Goal: Task Accomplishment & Management: Complete application form

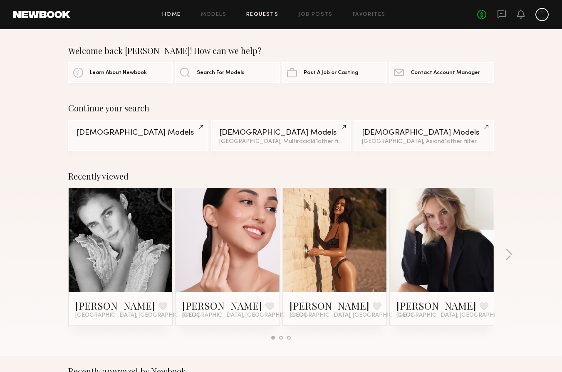
click at [265, 12] on link "Requests" at bounding box center [262, 14] width 32 height 5
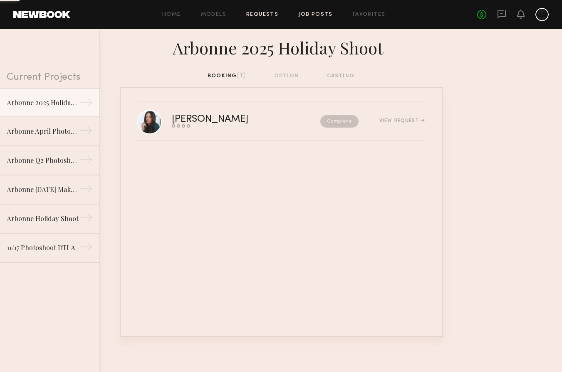
click at [311, 15] on link "Job Posts" at bounding box center [315, 14] width 35 height 5
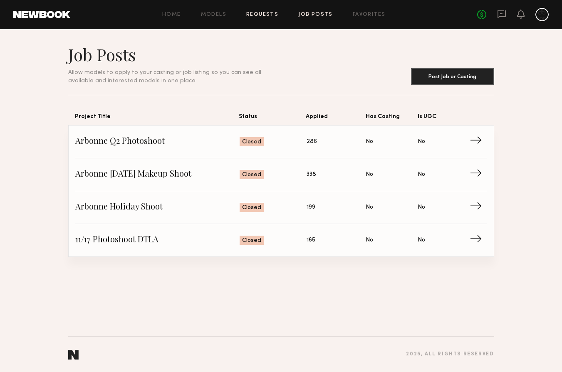
click at [259, 16] on link "Requests" at bounding box center [262, 14] width 32 height 5
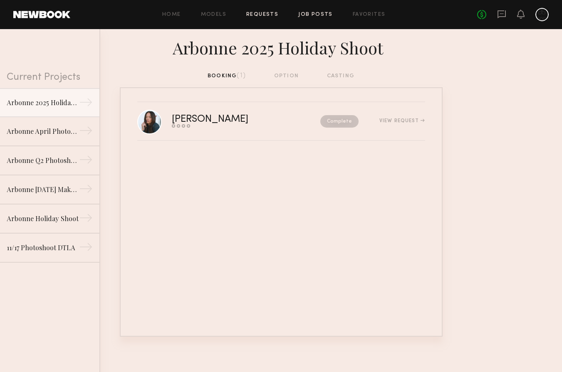
click at [314, 14] on link "Job Posts" at bounding box center [315, 14] width 35 height 5
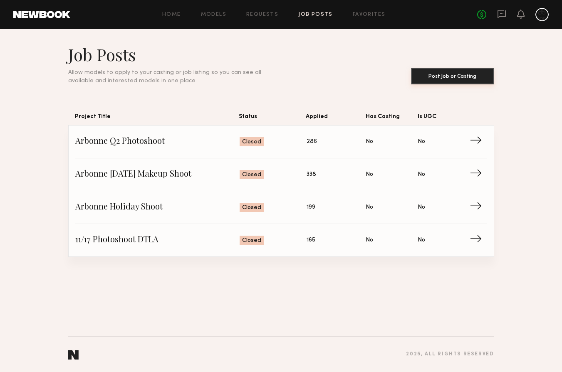
click at [444, 77] on button "Post Job or Casting" at bounding box center [452, 76] width 83 height 17
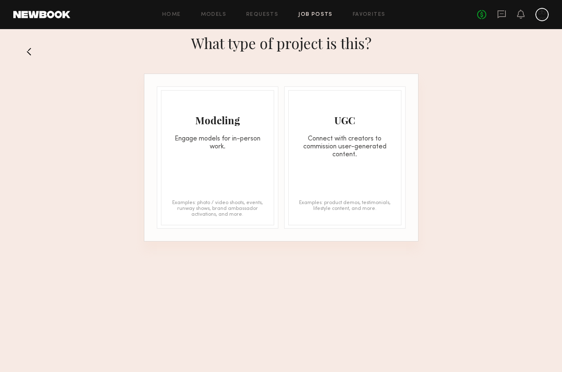
click at [237, 109] on div "Modeling Engage models for in-person work." at bounding box center [217, 121] width 112 height 60
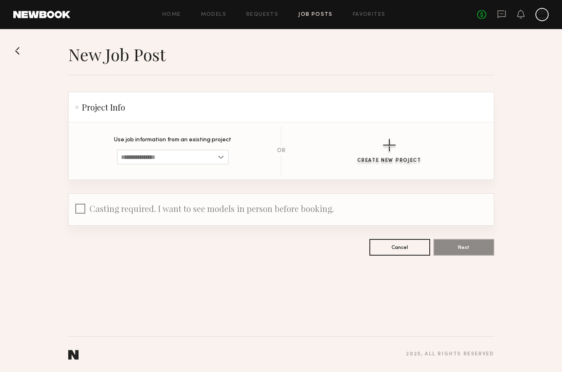
click at [391, 151] on div "button" at bounding box center [389, 145] width 12 height 12
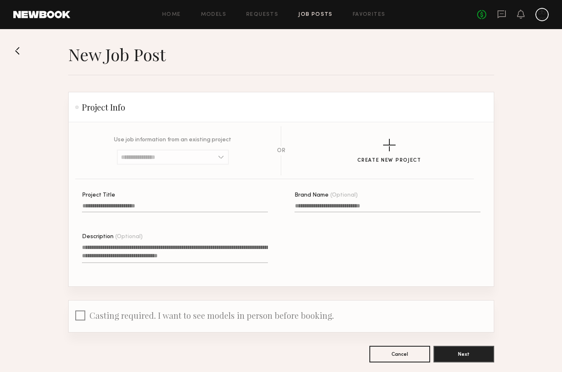
click at [143, 203] on input "Project Title" at bounding box center [175, 208] width 186 height 10
type input "**********"
click at [145, 259] on textarea "Description (Optional)" at bounding box center [175, 253] width 186 height 20
click at [327, 211] on input "Brand Name (Optional)" at bounding box center [387, 208] width 186 height 10
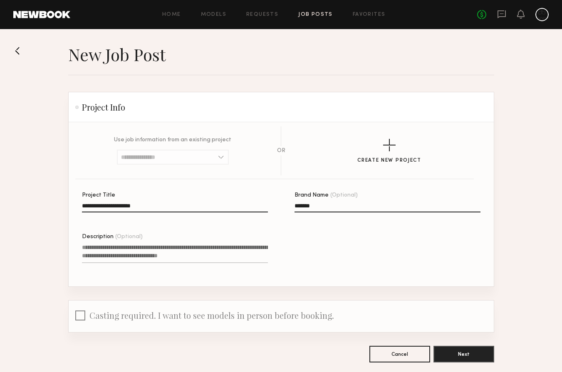
type input "*******"
click at [211, 250] on textarea "Description (Optional)" at bounding box center [175, 253] width 186 height 20
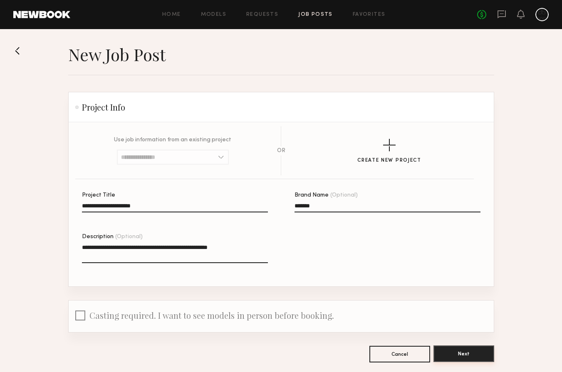
type textarea "**********"
click at [483, 350] on button "Next" at bounding box center [463, 353] width 61 height 17
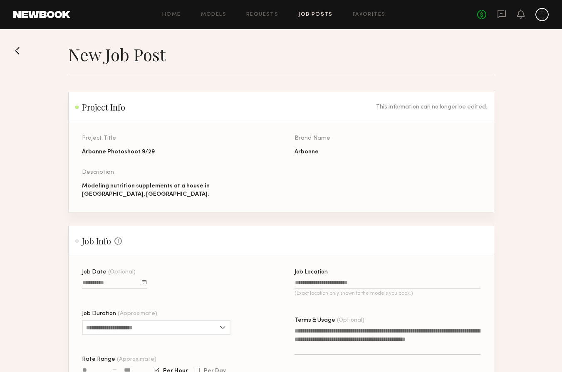
click at [145, 280] on div at bounding box center [144, 282] width 5 height 5
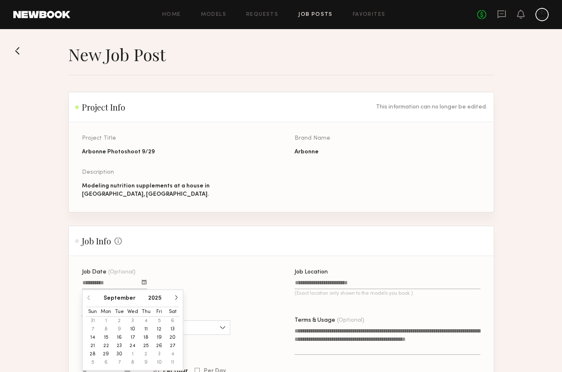
click at [106, 350] on button "29" at bounding box center [105, 354] width 13 height 8
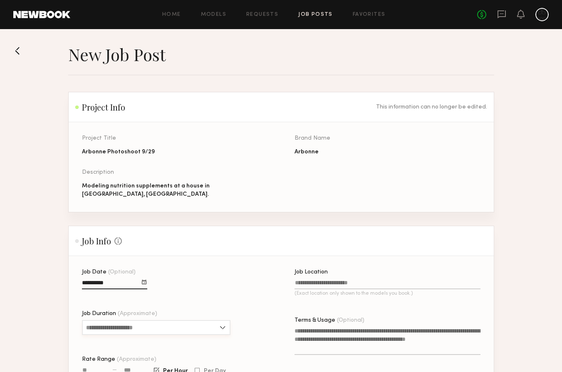
click at [127, 320] on input "Job Duration (Approximate)" at bounding box center [156, 327] width 148 height 15
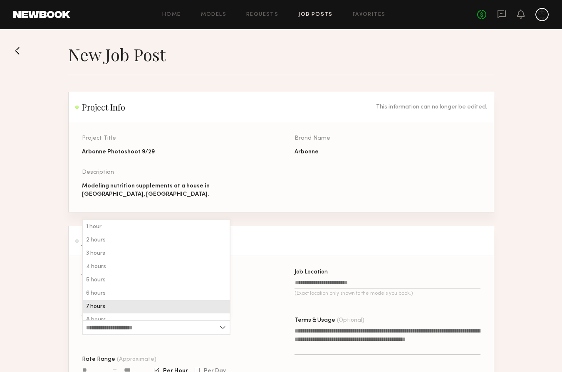
click at [125, 300] on div "7 hours" at bounding box center [156, 306] width 147 height 13
type input "*******"
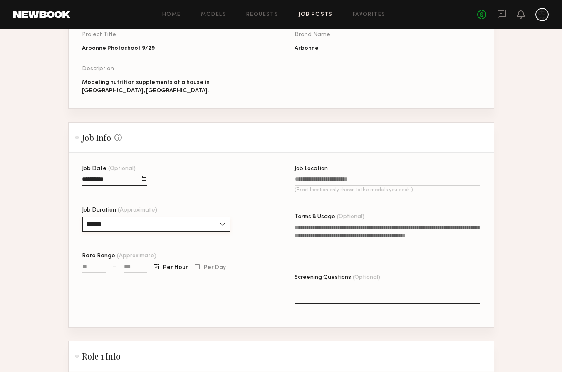
scroll to position [110, 0]
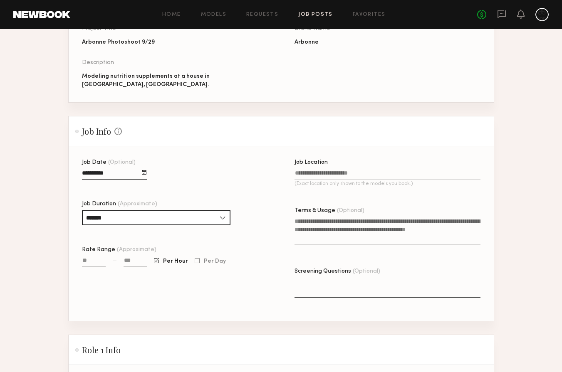
click at [316, 162] on label "Job Location (Exact location only shown to the models you book.)" at bounding box center [387, 177] width 186 height 35
click at [316, 170] on input "Job Location (Exact location only shown to the models you book.)" at bounding box center [387, 175] width 186 height 10
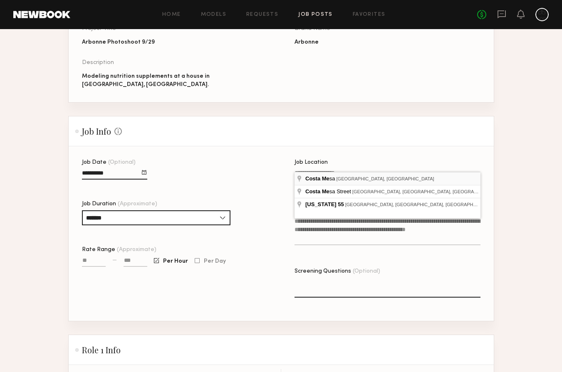
type input "**********"
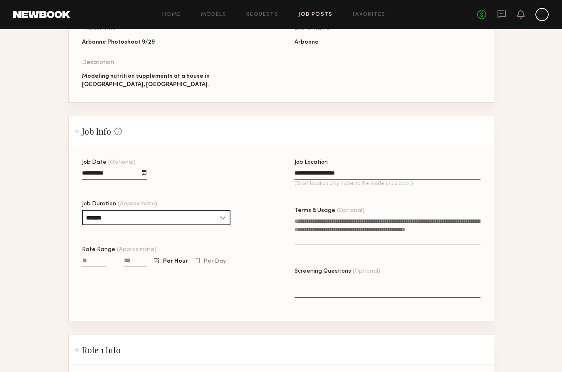
click at [315, 224] on textarea "Terms & Usage (Optional)" at bounding box center [387, 231] width 186 height 28
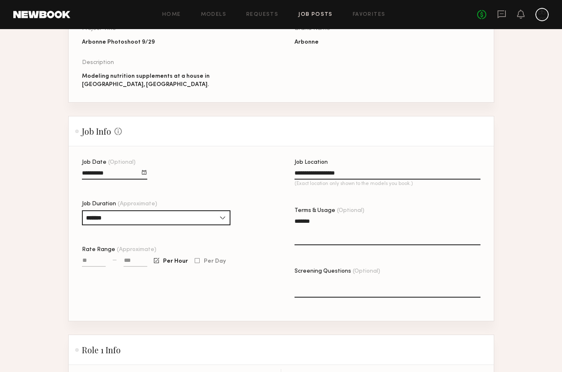
type textarea "*******"
click at [94, 257] on input "Rate Range (Approximate)" at bounding box center [94, 262] width 24 height 10
click at [195, 258] on div at bounding box center [197, 260] width 5 height 5
click at [91, 257] on input "Rate Range (Approximate)" at bounding box center [94, 262] width 24 height 10
type input "****"
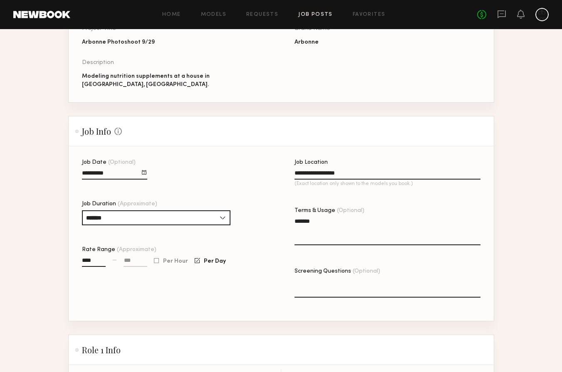
click at [141, 257] on input at bounding box center [135, 262] width 24 height 10
type input "******"
click at [198, 319] on form "**********" at bounding box center [281, 239] width 426 height 515
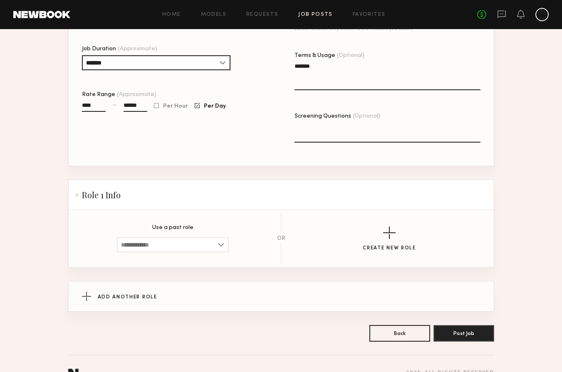
scroll to position [275, 0]
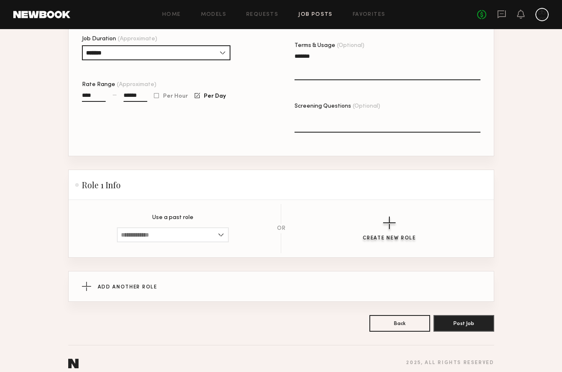
click at [386, 217] on div "button" at bounding box center [389, 223] width 12 height 12
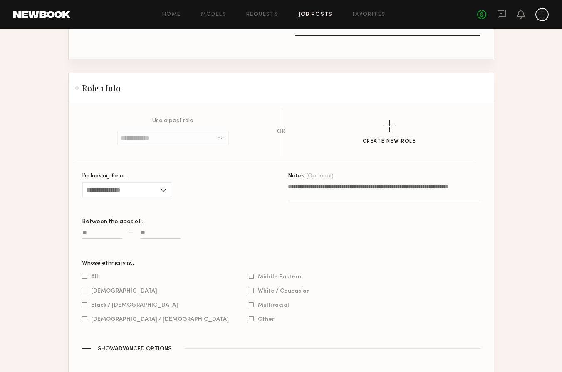
scroll to position [387, 0]
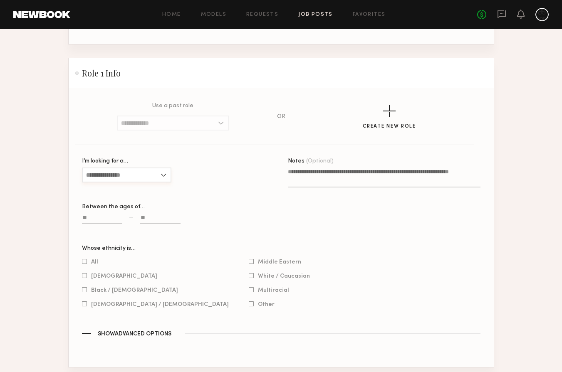
click at [160, 168] on input "I’m looking for a…" at bounding box center [126, 175] width 89 height 15
click at [124, 183] on div "Female" at bounding box center [127, 188] width 88 height 13
type input "******"
click at [99, 215] on input at bounding box center [102, 220] width 40 height 10
type input "**"
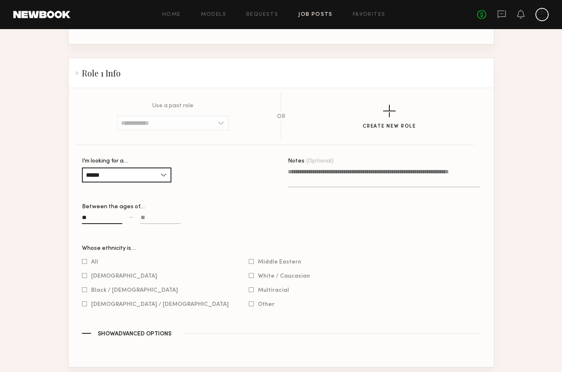
click at [149, 215] on input at bounding box center [160, 220] width 40 height 10
type input "**"
click at [291, 234] on div "Notes (Optional)" at bounding box center [384, 201] width 192 height 87
click at [249, 273] on label "White / Caucasian" at bounding box center [279, 275] width 61 height 5
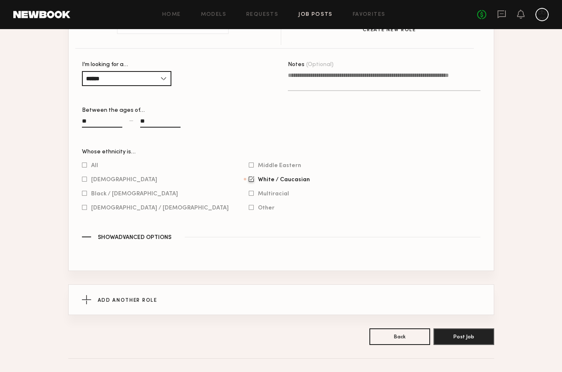
scroll to position [486, 0]
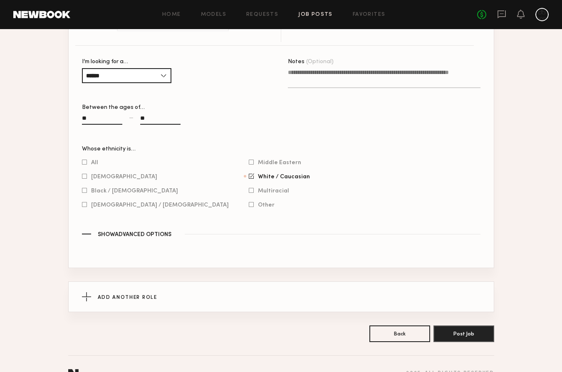
click at [142, 232] on span "Show Advanced Options" at bounding box center [135, 235] width 74 height 6
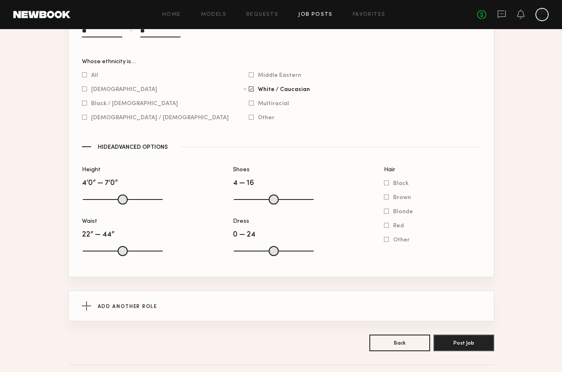
scroll to position [591, 0]
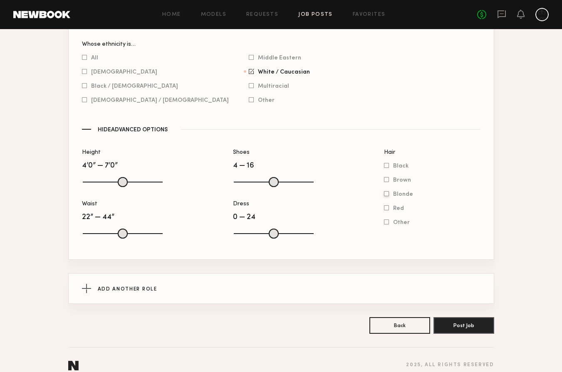
click at [384, 191] on div at bounding box center [386, 193] width 5 height 5
click at [282, 228] on div at bounding box center [273, 233] width 80 height 10
drag, startPoint x: 305, startPoint y: 222, endPoint x: 268, endPoint y: 224, distance: 37.1
type input "**"
click at [268, 229] on input "range" at bounding box center [274, 234] width 80 height 10
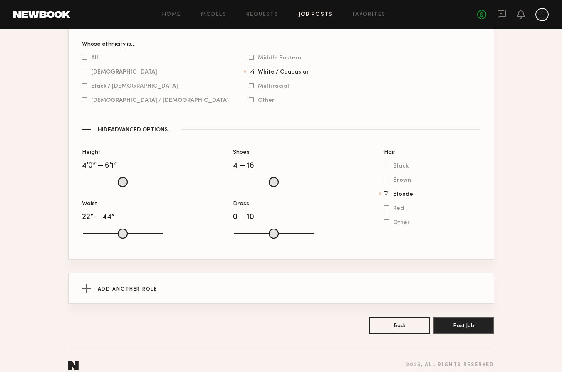
type input "**"
drag, startPoint x: 158, startPoint y: 173, endPoint x: 224, endPoint y: 171, distance: 65.7
click at [163, 177] on input "range" at bounding box center [123, 182] width 80 height 10
drag, startPoint x: 268, startPoint y: 227, endPoint x: 427, endPoint y: 231, distance: 159.3
type input "**"
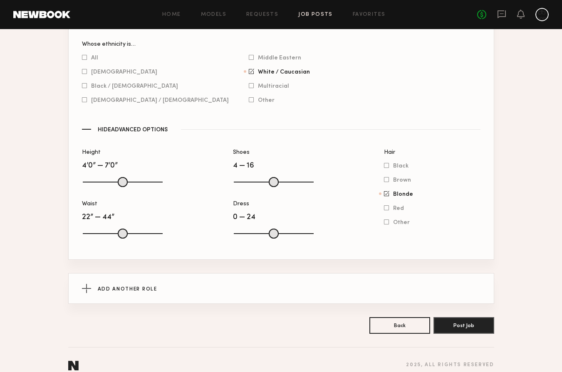
click at [313, 231] on input "range" at bounding box center [274, 234] width 80 height 10
click at [463, 317] on button "Post Job" at bounding box center [463, 325] width 61 height 17
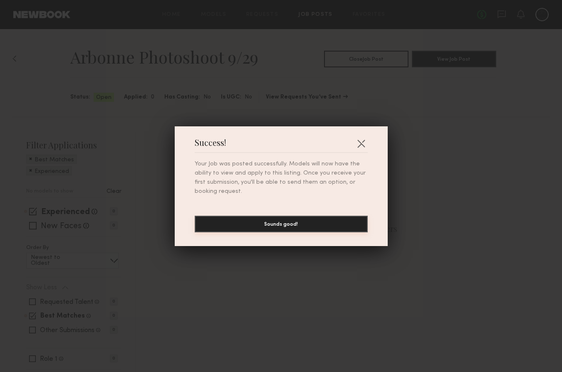
click at [287, 226] on button "Sounds good!" at bounding box center [281, 224] width 173 height 17
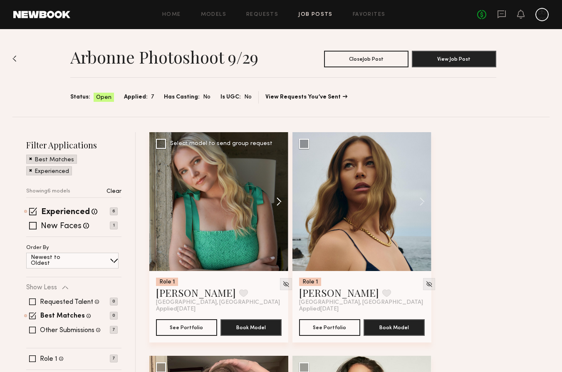
click at [278, 205] on button at bounding box center [274, 201] width 27 height 139
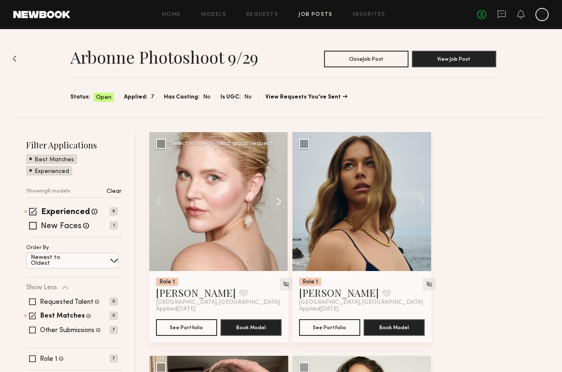
click at [278, 205] on button at bounding box center [274, 201] width 27 height 139
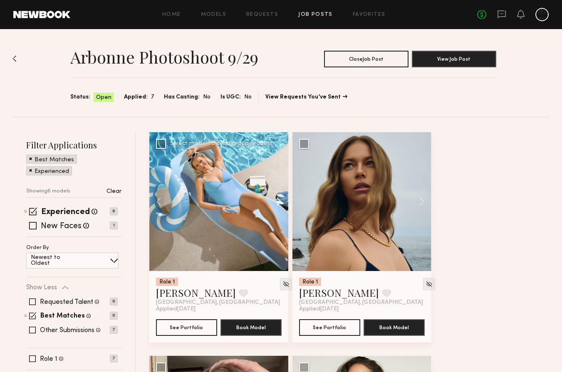
click at [278, 205] on button at bounding box center [274, 201] width 27 height 139
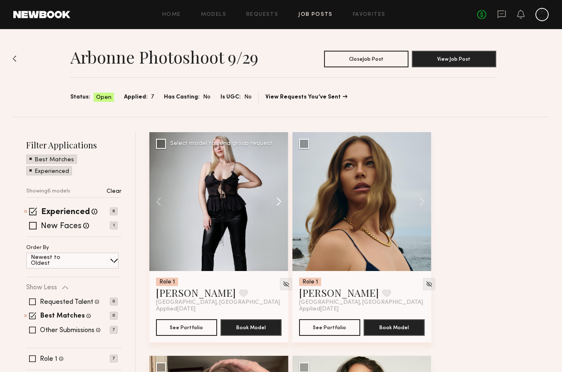
click at [278, 205] on button at bounding box center [274, 201] width 27 height 139
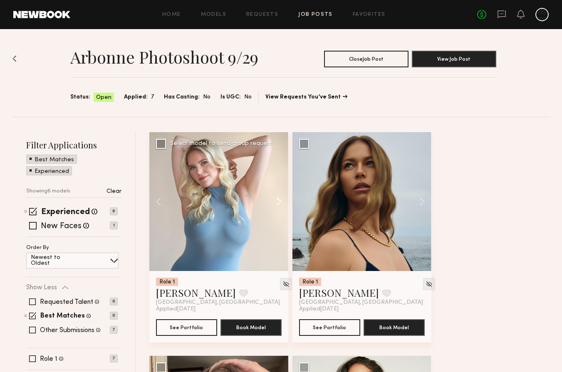
click at [278, 205] on button at bounding box center [274, 201] width 27 height 139
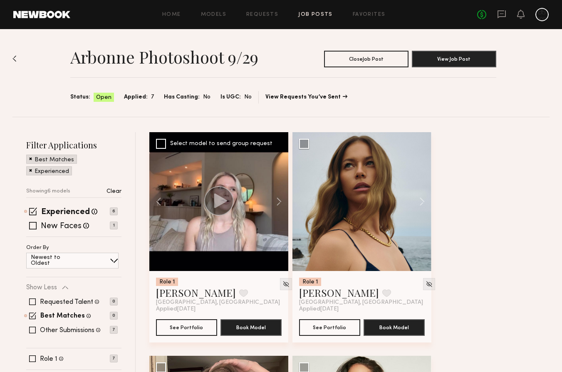
click at [247, 214] on div at bounding box center [218, 201] width 139 height 139
click at [180, 294] on link "Kelsey K." at bounding box center [196, 292] width 80 height 13
click at [425, 202] on button at bounding box center [417, 201] width 27 height 139
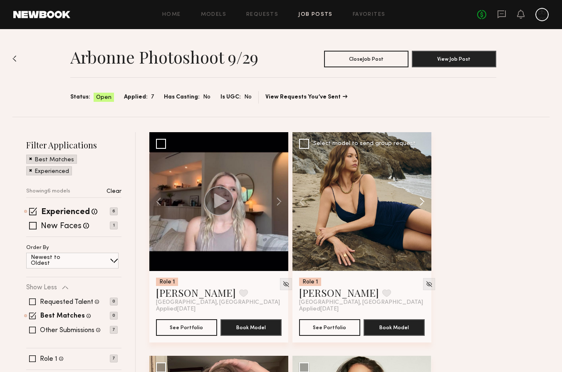
click at [425, 202] on button at bounding box center [417, 201] width 27 height 139
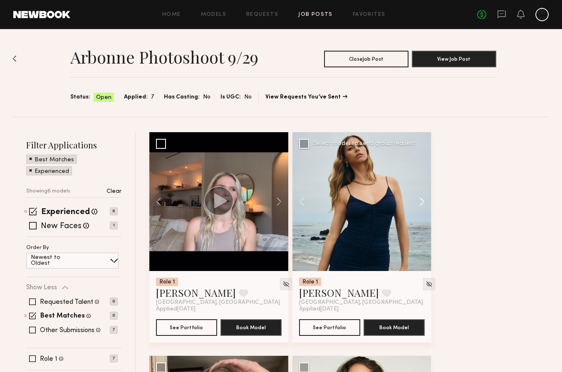
click at [425, 202] on button at bounding box center [417, 201] width 27 height 139
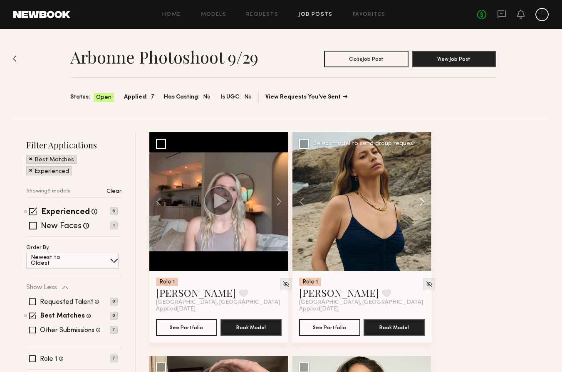
click at [425, 202] on button at bounding box center [417, 201] width 27 height 139
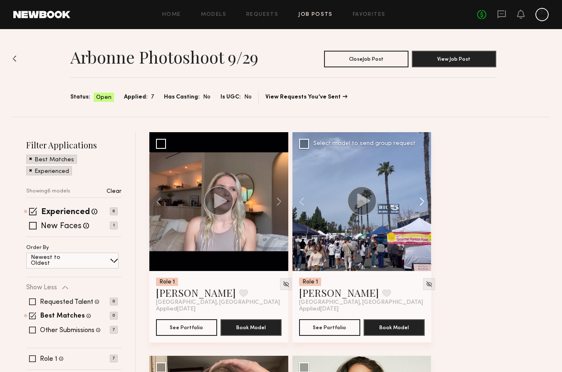
click at [425, 202] on button at bounding box center [417, 201] width 27 height 139
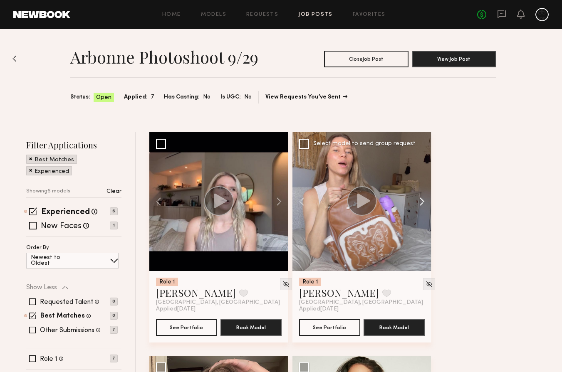
click at [425, 202] on button at bounding box center [417, 201] width 27 height 139
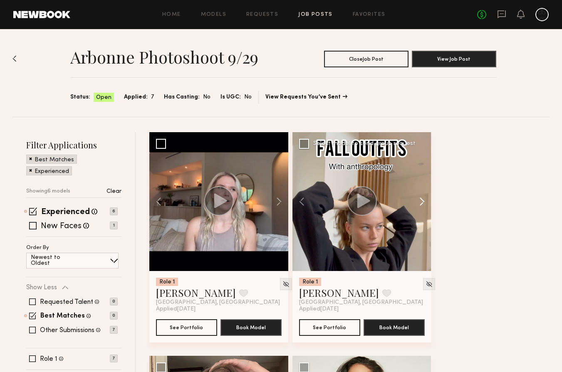
click at [425, 202] on button at bounding box center [417, 201] width 27 height 139
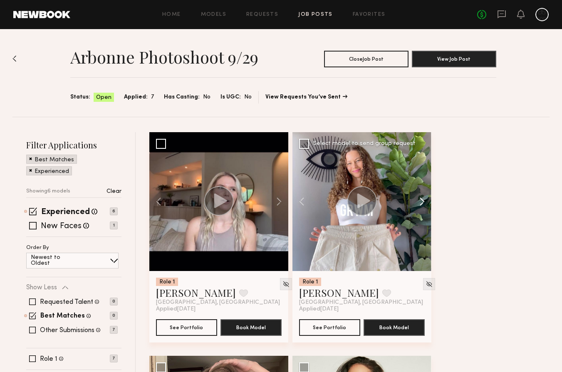
click at [425, 202] on button at bounding box center [417, 201] width 27 height 139
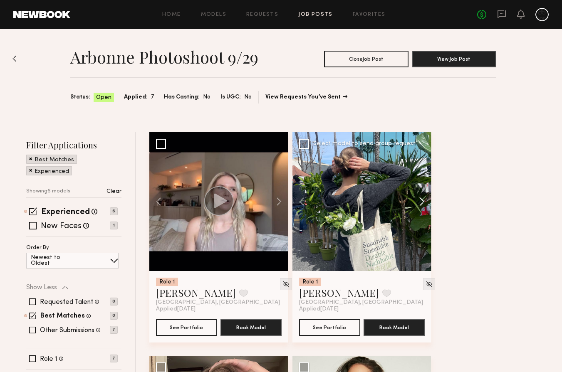
click at [425, 202] on button at bounding box center [417, 201] width 27 height 139
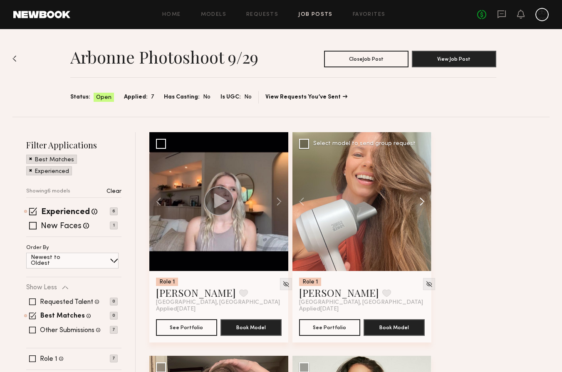
click at [425, 202] on button at bounding box center [417, 201] width 27 height 139
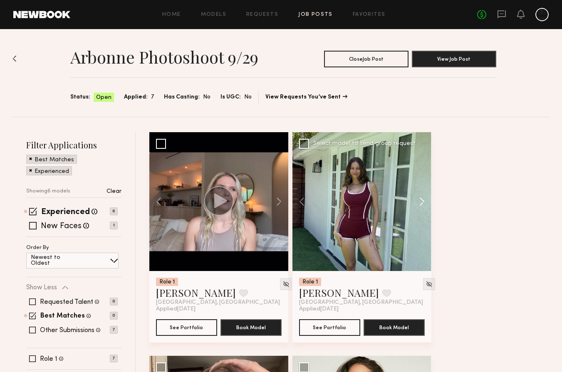
click at [425, 202] on button at bounding box center [417, 201] width 27 height 139
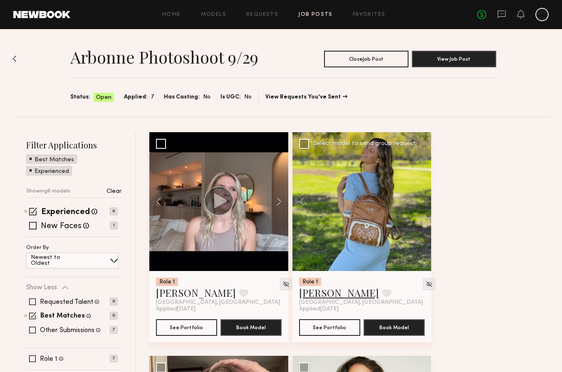
click at [315, 296] on link "Jana C." at bounding box center [339, 292] width 80 height 13
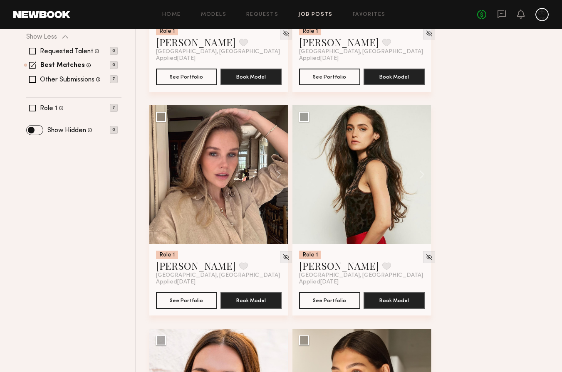
scroll to position [253, 0]
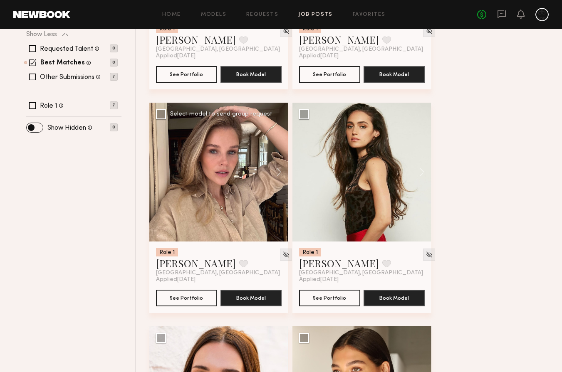
click at [226, 198] on div at bounding box center [218, 172] width 139 height 139
click at [169, 260] on link "Masha B." at bounding box center [196, 262] width 80 height 13
click at [417, 176] on button at bounding box center [417, 172] width 27 height 139
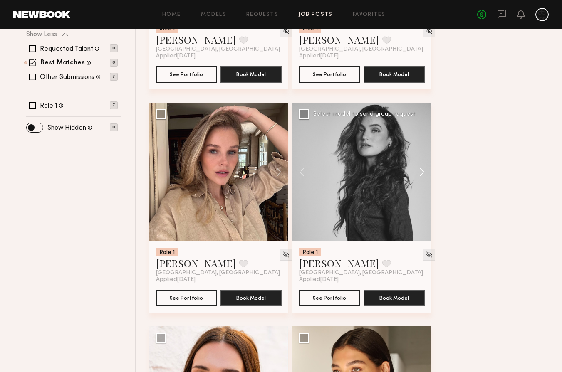
click at [419, 175] on button at bounding box center [417, 172] width 27 height 139
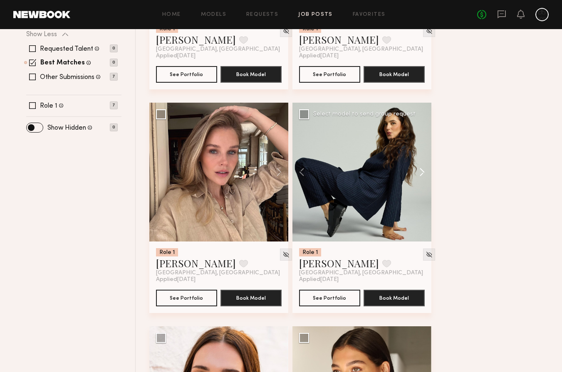
click at [419, 175] on button at bounding box center [417, 172] width 27 height 139
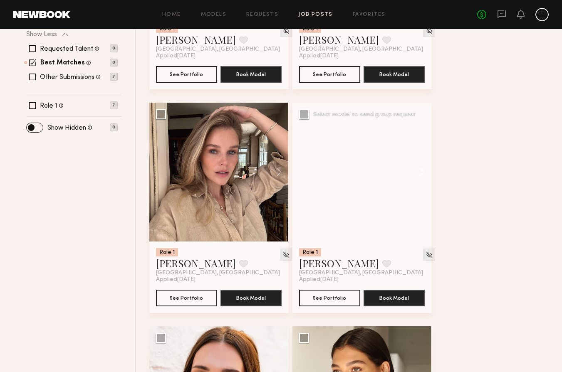
click at [419, 175] on button at bounding box center [417, 172] width 27 height 139
click at [419, 175] on div at bounding box center [361, 172] width 139 height 139
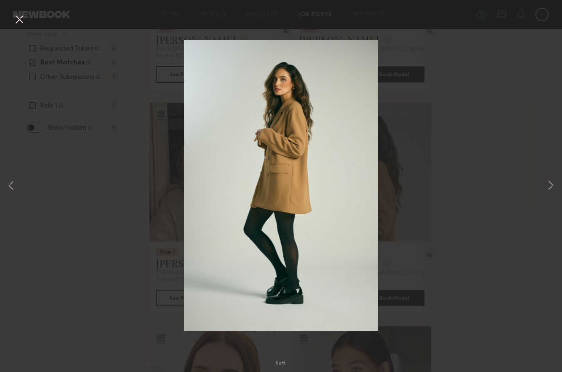
click at [419, 175] on div "5 of 5" at bounding box center [281, 186] width 562 height 372
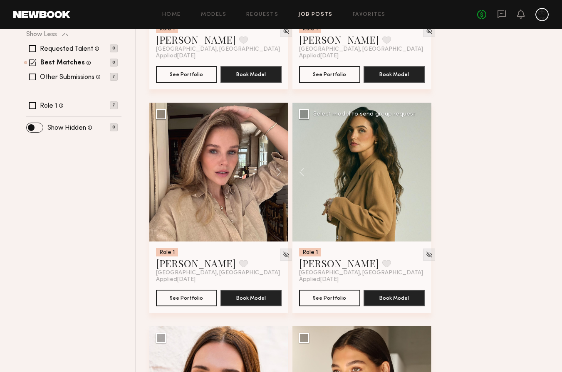
click at [422, 176] on div at bounding box center [361, 172] width 139 height 139
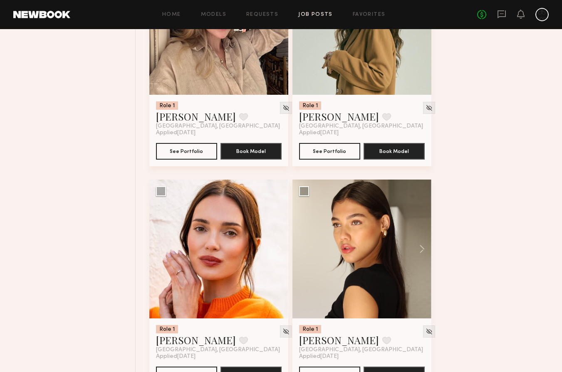
scroll to position [431, 0]
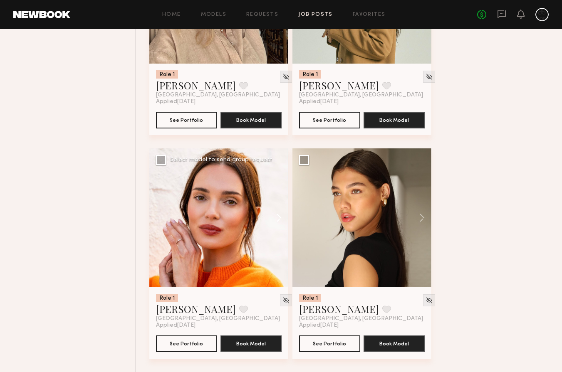
click at [280, 221] on button at bounding box center [274, 217] width 27 height 139
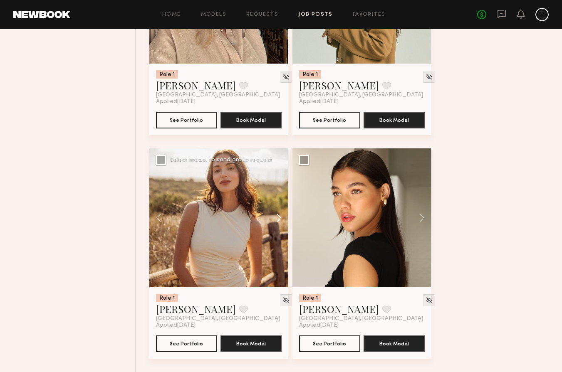
click at [280, 221] on button at bounding box center [274, 217] width 27 height 139
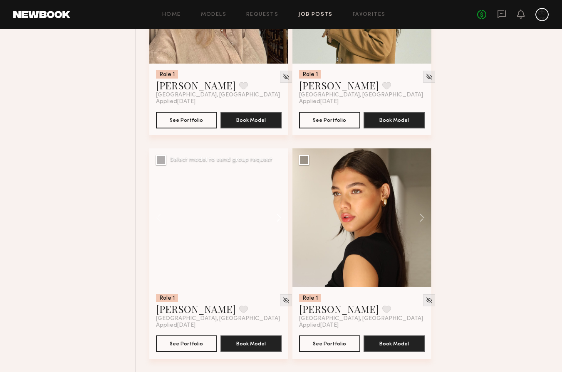
click at [280, 221] on button at bounding box center [274, 217] width 27 height 139
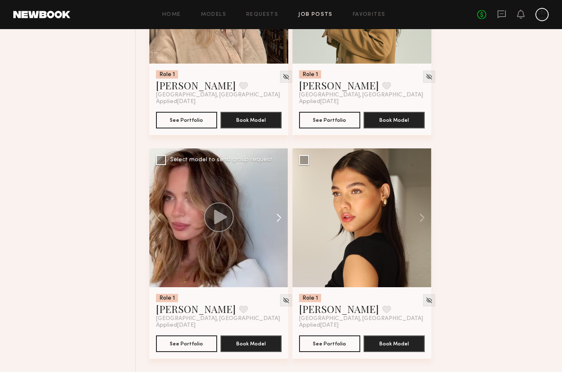
click at [280, 221] on button at bounding box center [274, 217] width 27 height 139
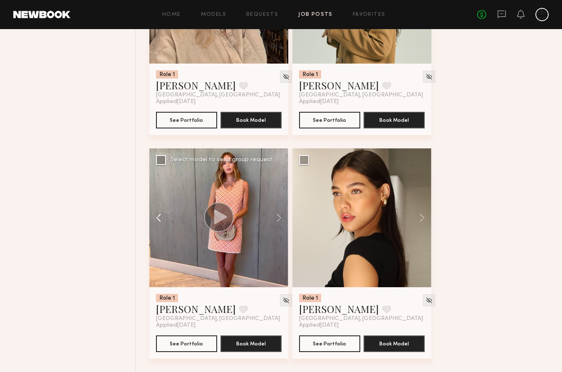
click at [164, 213] on button at bounding box center [162, 217] width 27 height 139
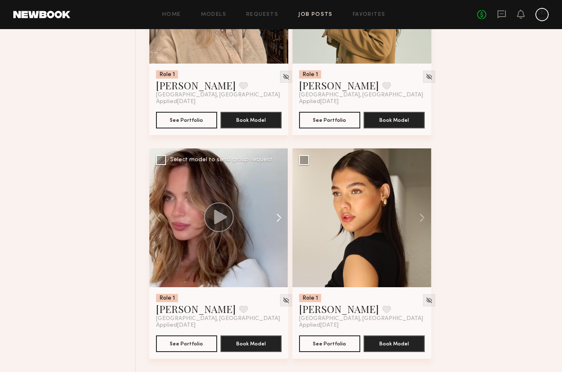
click at [279, 219] on button at bounding box center [274, 217] width 27 height 139
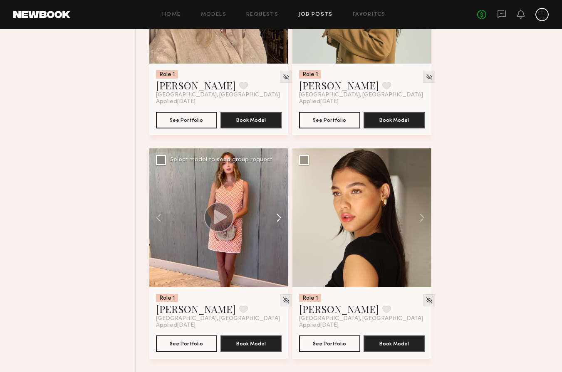
click at [279, 219] on button at bounding box center [274, 217] width 27 height 139
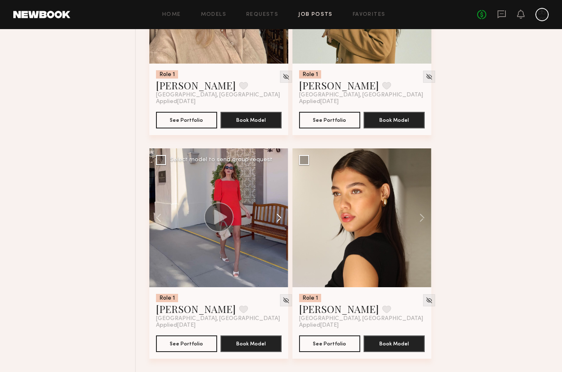
click at [279, 219] on button at bounding box center [274, 217] width 27 height 139
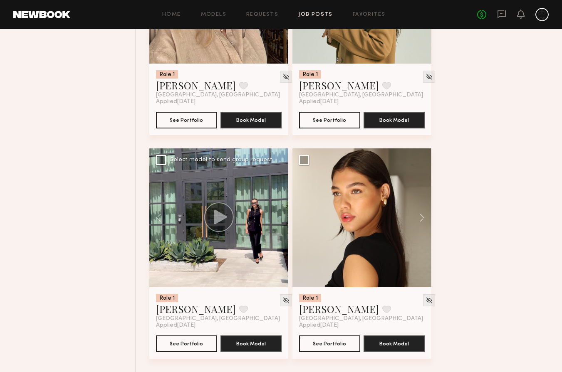
click at [279, 219] on div at bounding box center [218, 217] width 139 height 139
click at [414, 220] on button at bounding box center [417, 217] width 27 height 139
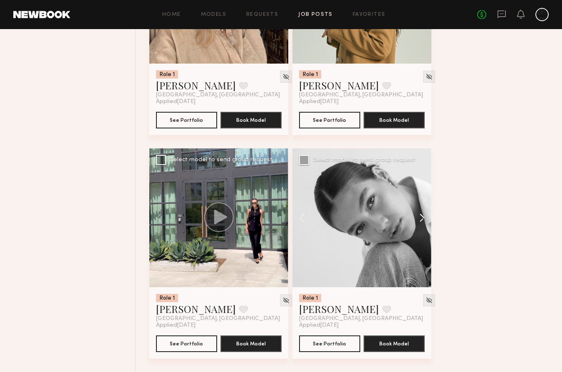
click at [421, 220] on button at bounding box center [417, 217] width 27 height 139
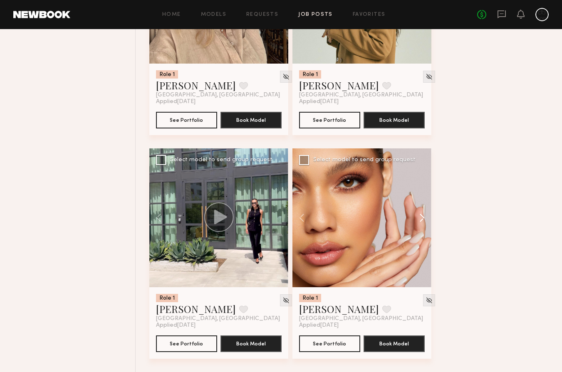
click at [421, 220] on button at bounding box center [417, 217] width 27 height 139
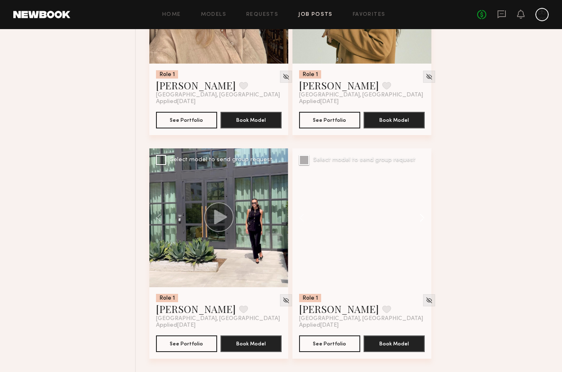
click at [421, 220] on button at bounding box center [417, 217] width 27 height 139
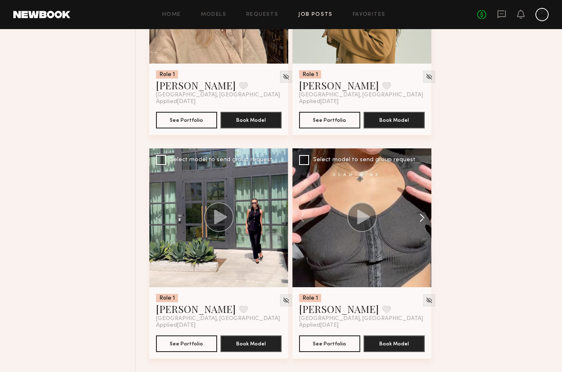
click at [421, 220] on button at bounding box center [417, 217] width 27 height 139
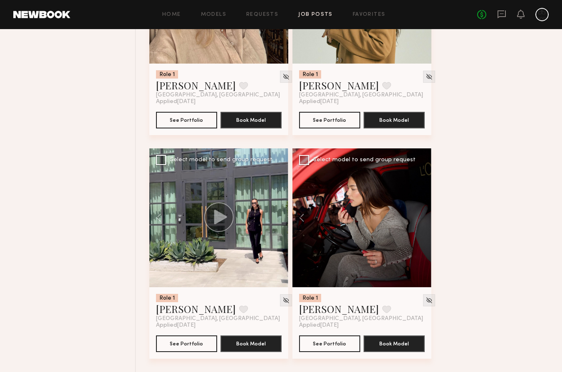
click at [421, 220] on div at bounding box center [361, 217] width 139 height 139
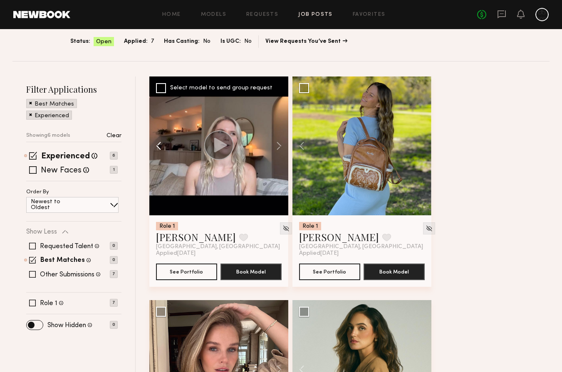
scroll to position [0, 0]
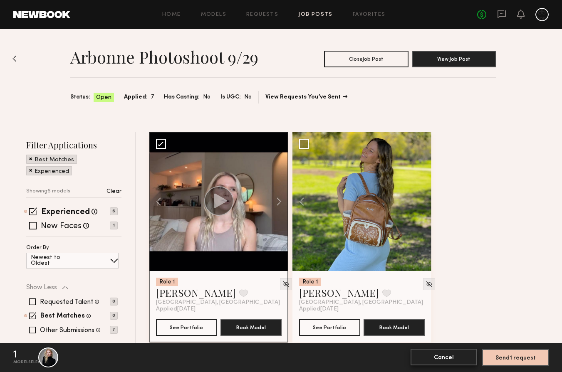
click at [448, 360] on button "Cancel" at bounding box center [443, 357] width 67 height 17
